Goal: Task Accomplishment & Management: Manage account settings

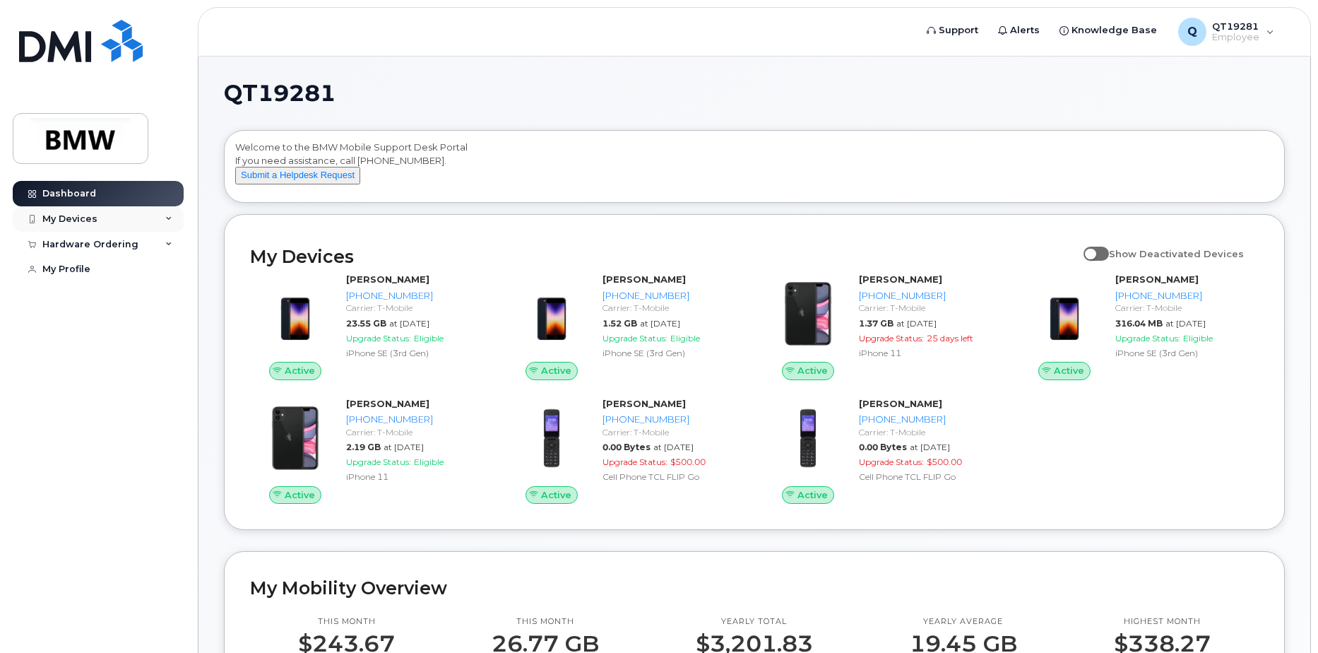
click at [172, 219] on icon at bounding box center [168, 218] width 7 height 7
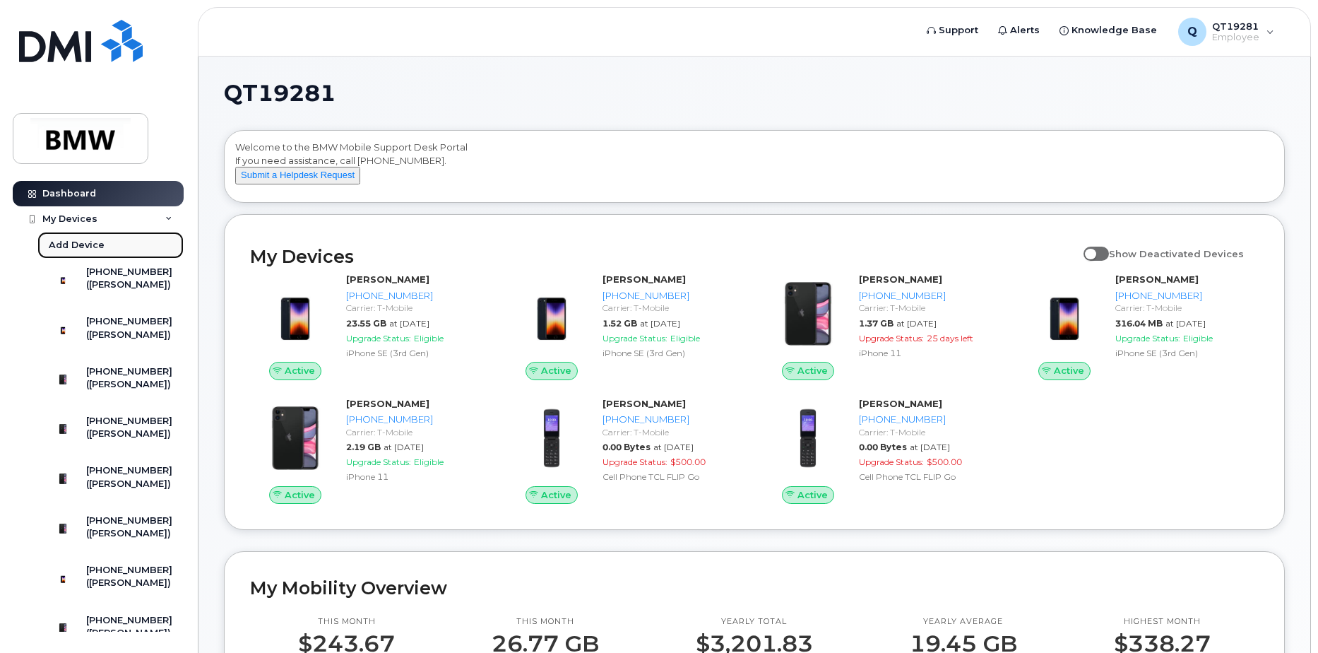
click at [81, 243] on div "Add Device" at bounding box center [77, 245] width 56 height 13
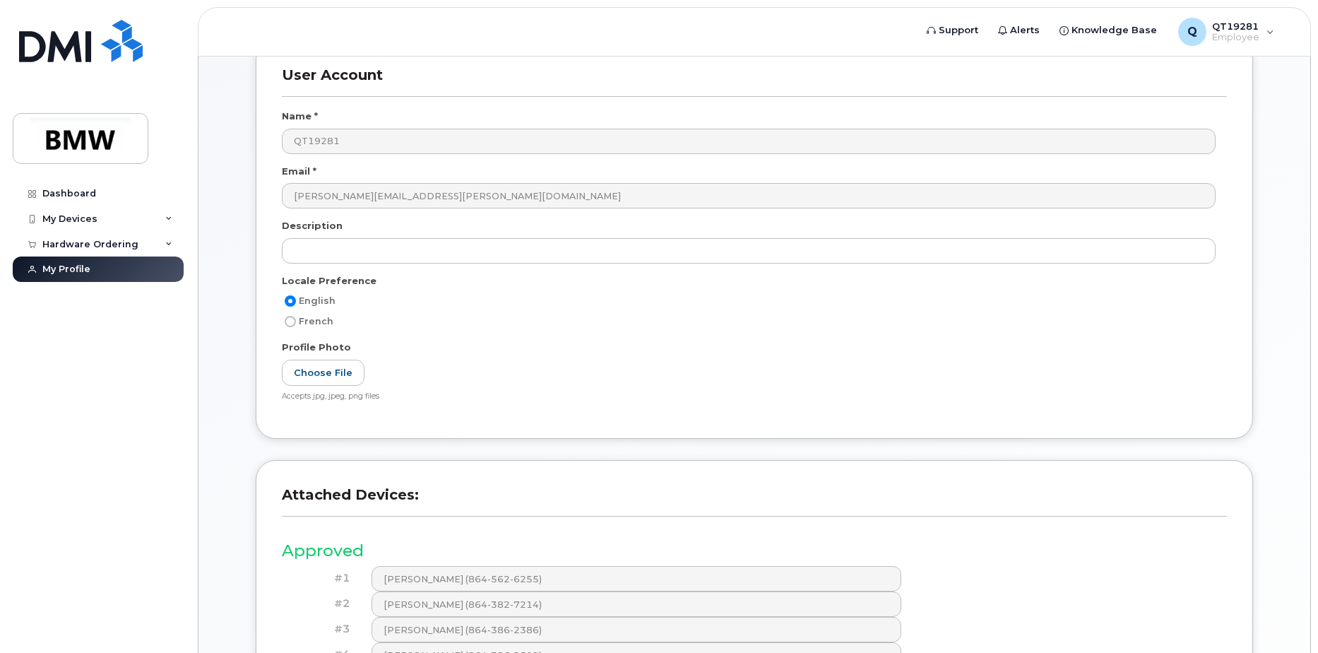
scroll to position [141, 0]
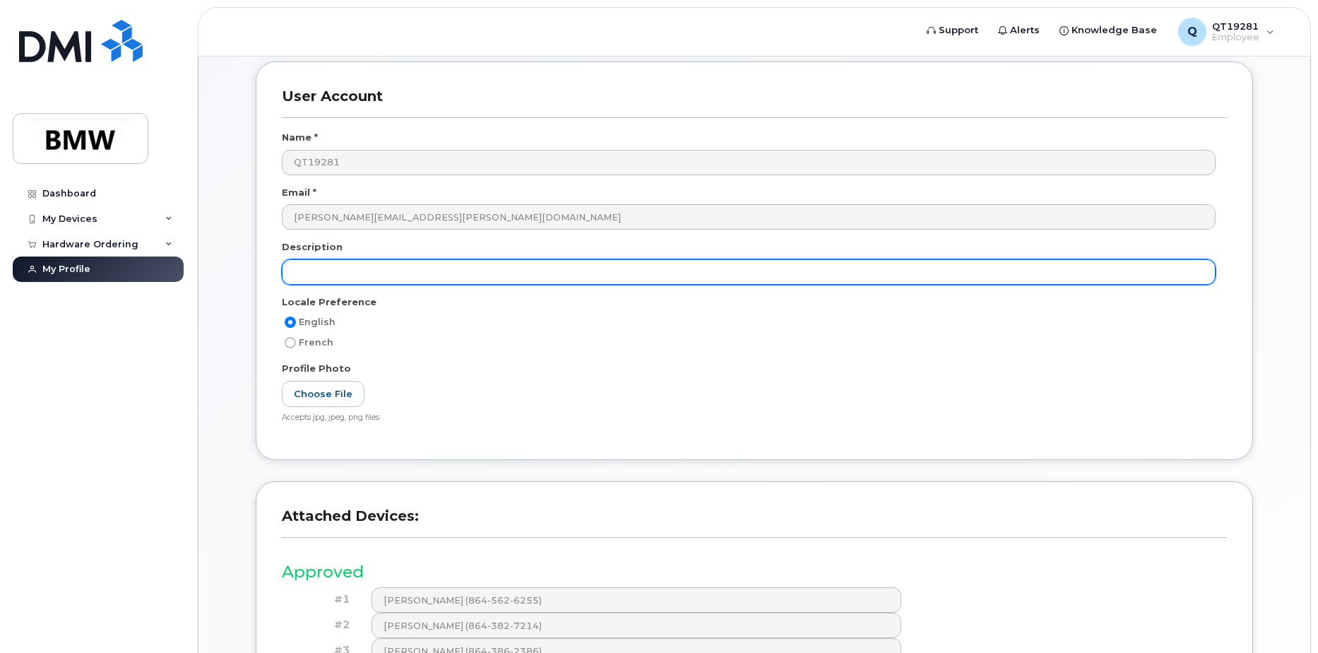
click at [400, 268] on input "text" at bounding box center [749, 271] width 934 height 25
type input "n"
type input "New Replacement Iphone"
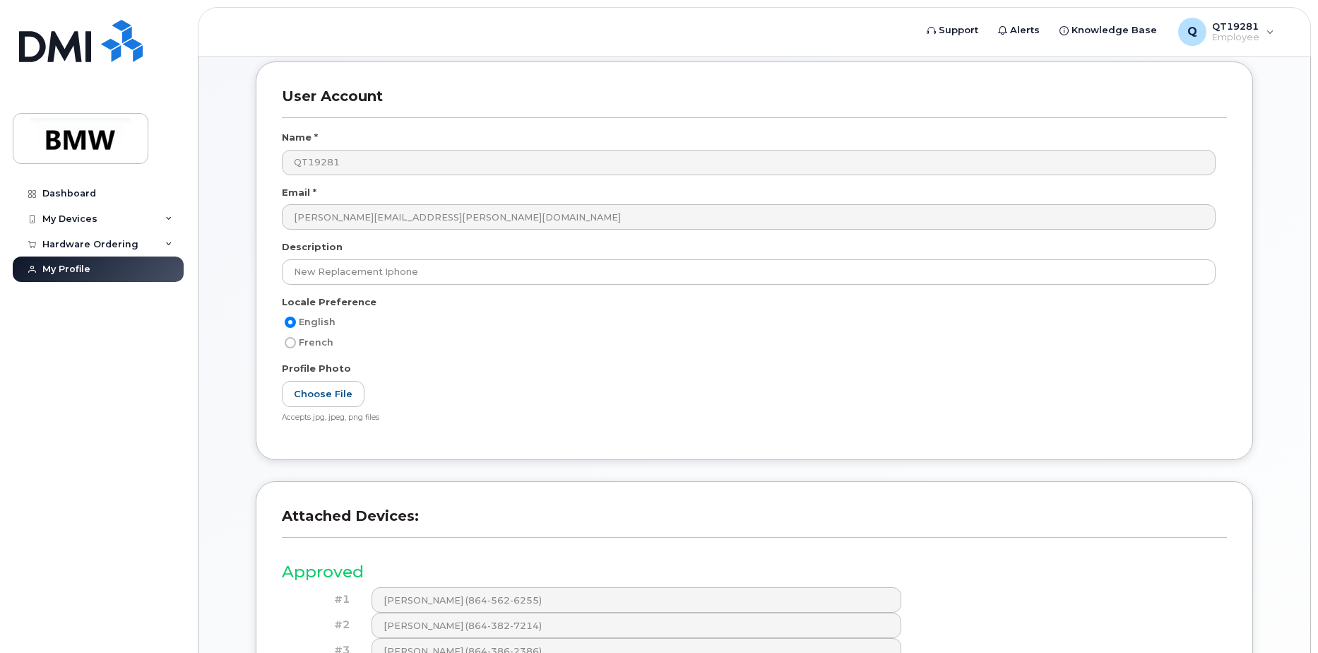
click at [832, 438] on div "User Account Name * QT19281 Email * patrick.connor@bmwmc.com Description New Re…" at bounding box center [755, 260] width 998 height 398
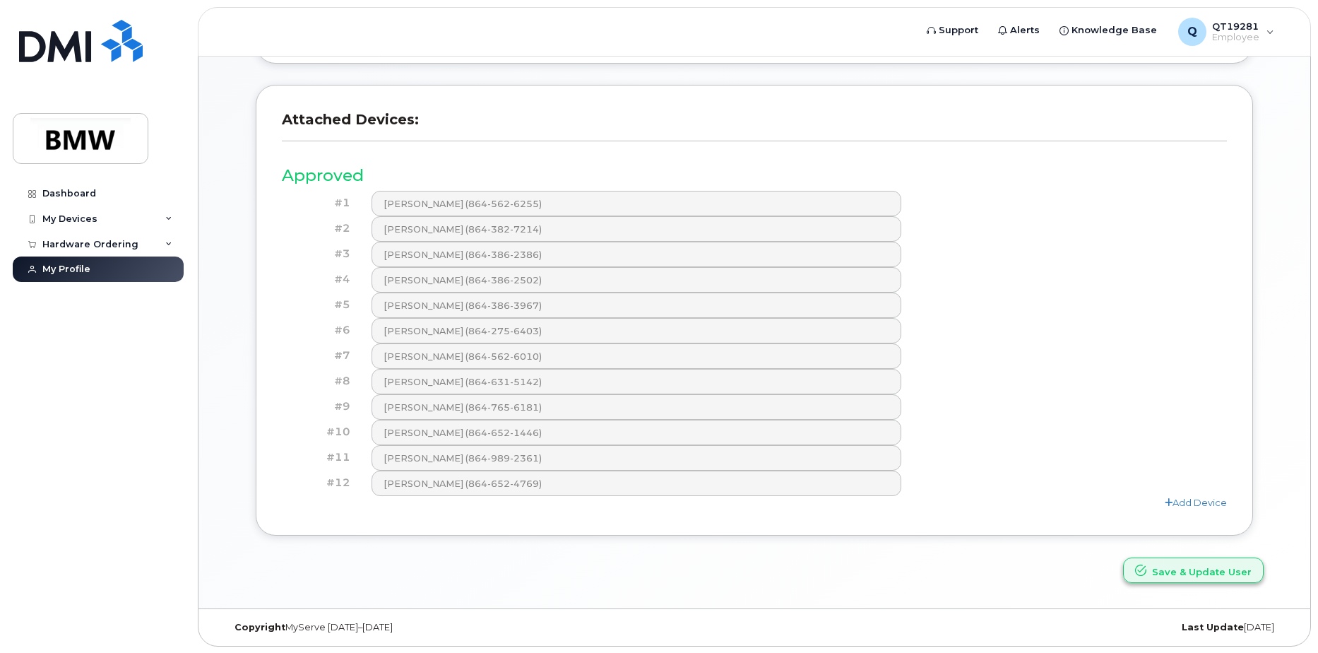
scroll to position [538, 0]
click at [1215, 496] on link "Add Device" at bounding box center [1196, 501] width 62 height 11
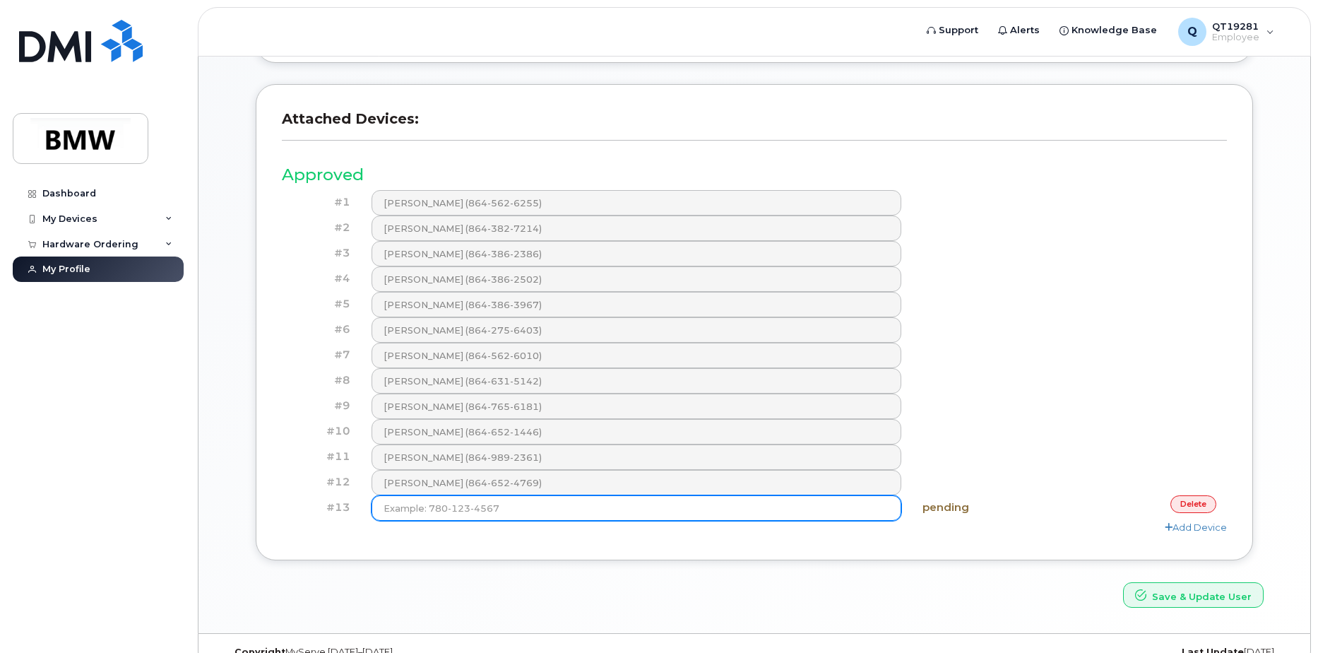
click at [531, 507] on input at bounding box center [637, 507] width 531 height 25
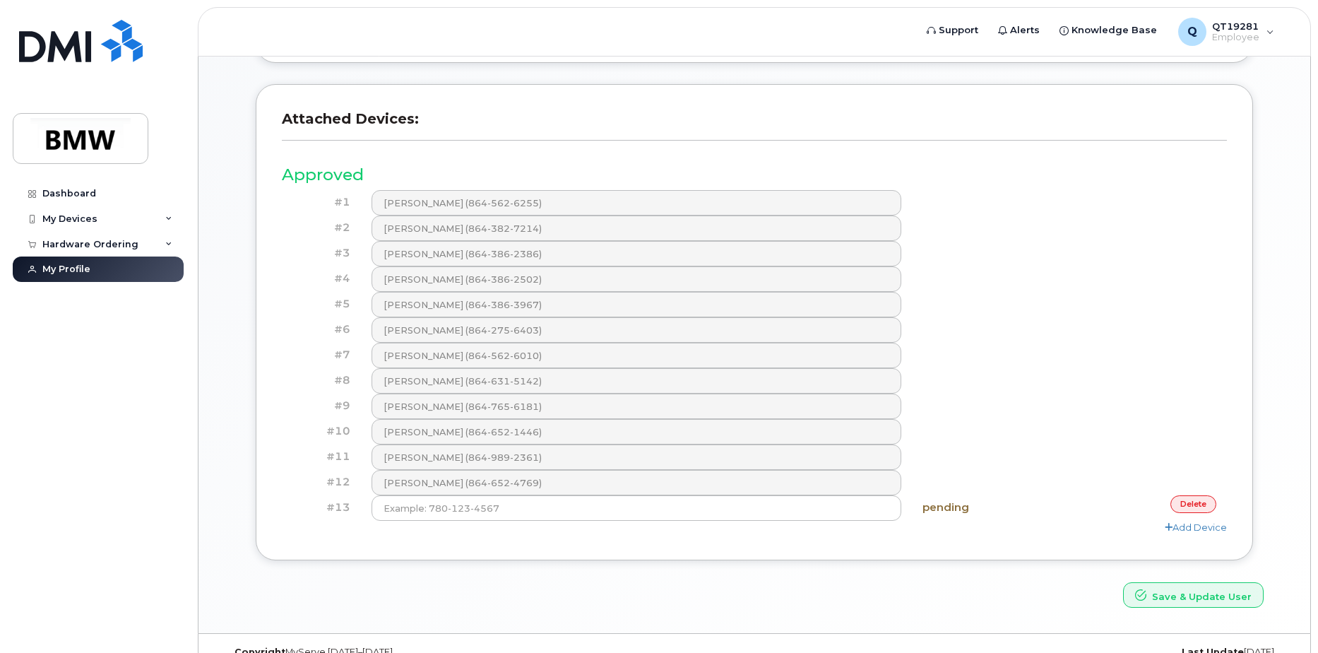
click at [1178, 443] on div "#10 Patrick Connor (864-652-1446)" at bounding box center [754, 431] width 945 height 25
click at [1203, 501] on link "delete" at bounding box center [1194, 504] width 46 height 18
